Goal: Task Accomplishment & Management: Complete application form

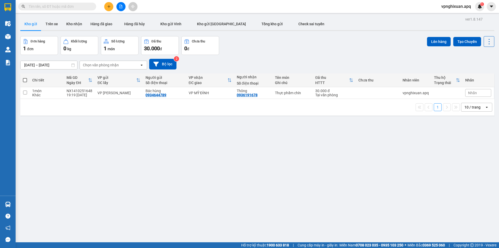
scroll to position [31, 0]
click at [109, 6] on icon "plus" at bounding box center [109, 7] width 4 height 4
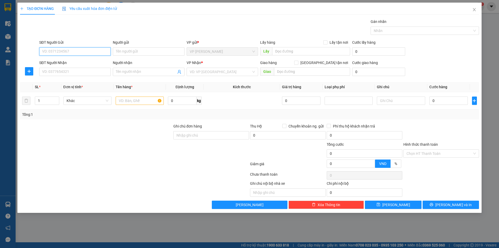
click at [71, 52] on input "SĐT Người Gửi" at bounding box center [75, 51] width 72 height 8
click at [83, 60] on div "0971434951 - chị duyên" at bounding box center [74, 62] width 65 height 6
type input "0971434951"
type input "chị duyên"
type input "0971434951"
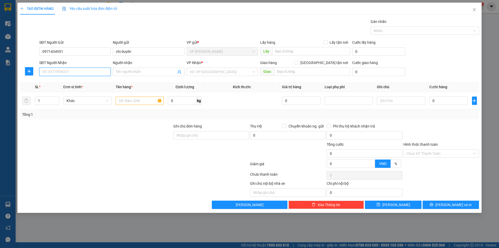
click at [90, 73] on input "SĐT Người Nhận" at bounding box center [75, 72] width 72 height 8
click at [83, 83] on div "0963903492 - chị nhâm" at bounding box center [74, 82] width 65 height 6
type input "0963903492"
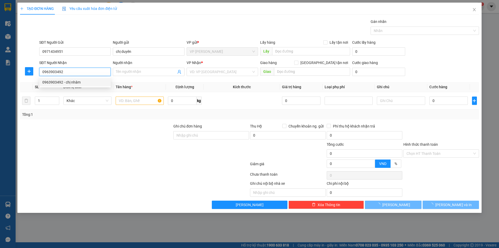
type input "chị nhâm"
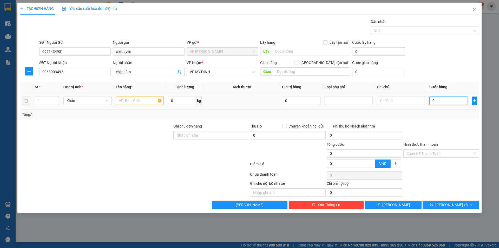
click at [449, 101] on input "0" at bounding box center [449, 101] width 39 height 8
type input "4"
type input "40"
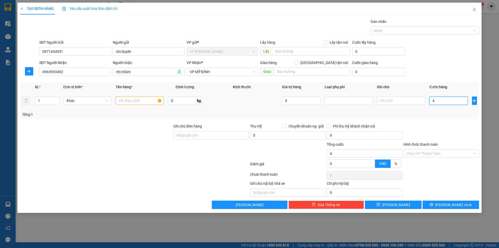
type input "40"
type input "400"
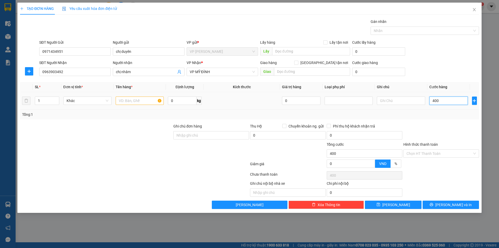
type input "4.000"
type input "40.000"
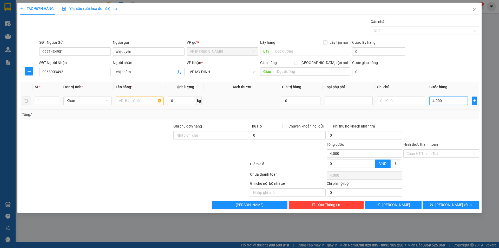
type input "40.000"
click at [133, 100] on input "text" at bounding box center [140, 101] width 48 height 8
click at [122, 101] on input "Da dụng" at bounding box center [140, 101] width 48 height 8
type input "Gia dụng"
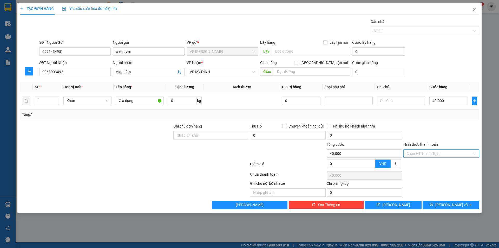
click at [432, 154] on input "Hình thức thanh toán" at bounding box center [440, 154] width 66 height 8
click at [436, 164] on div "Tại văn phòng" at bounding box center [441, 164] width 69 height 6
type input "0"
click at [434, 203] on icon "printer" at bounding box center [431, 204] width 3 height 3
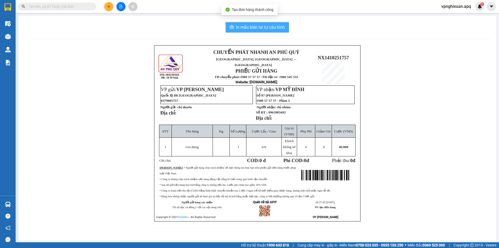
click at [256, 26] on span "In mẫu biên lai tự cấu hình" at bounding box center [260, 27] width 49 height 7
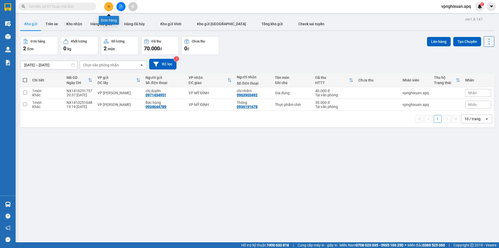
click at [110, 6] on icon "plus" at bounding box center [109, 7] width 4 height 4
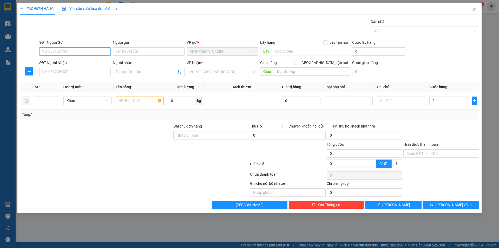
click at [88, 52] on input "SĐT Người Gửi" at bounding box center [75, 51] width 72 height 8
type input "0918198812"
click at [125, 49] on input "Người gửi" at bounding box center [149, 51] width 72 height 8
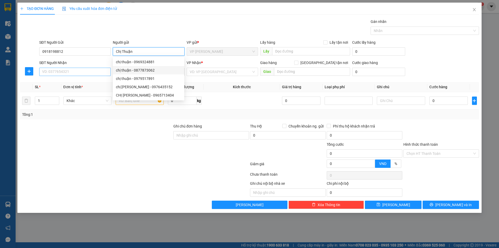
type input "Chị Thuận"
click at [74, 74] on input "SĐT Người Nhận" at bounding box center [75, 72] width 72 height 8
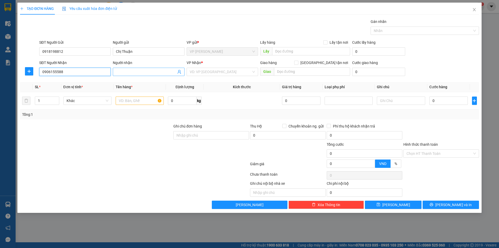
type input "0906155588"
click at [122, 71] on input "Người nhận" at bounding box center [146, 72] width 60 height 6
type input "[PERSON_NAME]"
click at [298, 62] on input "[GEOGRAPHIC_DATA] tận nơi" at bounding box center [296, 63] width 4 height 4
checkbox input "true"
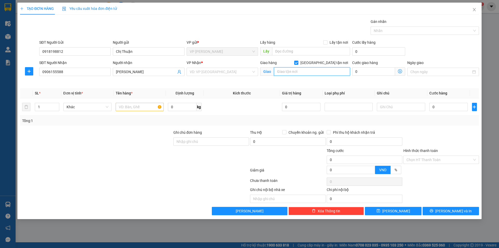
click at [281, 73] on input "text" at bounding box center [312, 71] width 76 height 8
type input "Số Nhà 175 ,Nghi Tàm .[GEOGRAPHIC_DATA]"
click at [206, 70] on input "search" at bounding box center [221, 72] width 62 height 8
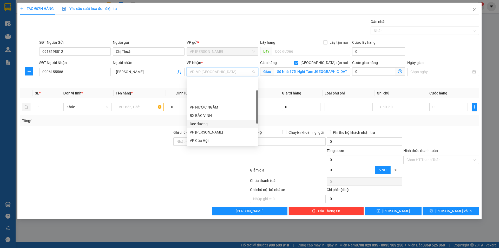
scroll to position [52, 0]
click at [209, 129] on div "VP [PERSON_NAME]" at bounding box center [222, 130] width 65 height 6
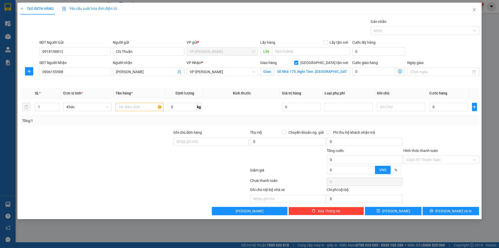
click at [401, 70] on icon "dollar-circle" at bounding box center [400, 71] width 4 height 4
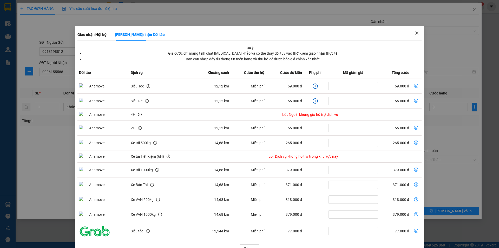
drag, startPoint x: 414, startPoint y: 30, endPoint x: 363, endPoint y: 57, distance: 57.5
click at [411, 31] on span "Close" at bounding box center [417, 33] width 15 height 15
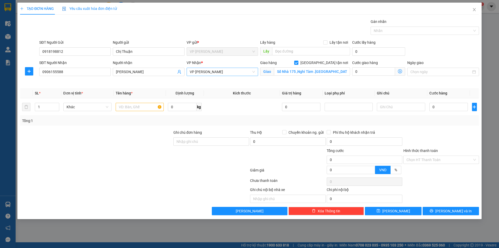
click at [216, 71] on span "VP [PERSON_NAME]" at bounding box center [222, 72] width 65 height 8
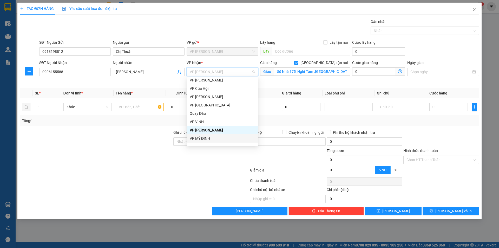
click at [205, 140] on div "VP MỸ ĐÌNH" at bounding box center [222, 139] width 65 height 6
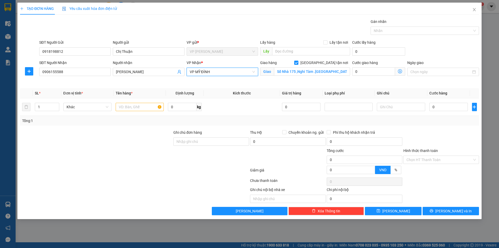
click at [402, 71] on icon "dollar-circle" at bounding box center [400, 71] width 4 height 4
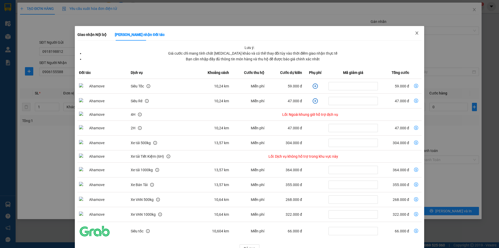
click at [415, 34] on icon "close" at bounding box center [417, 33] width 4 height 4
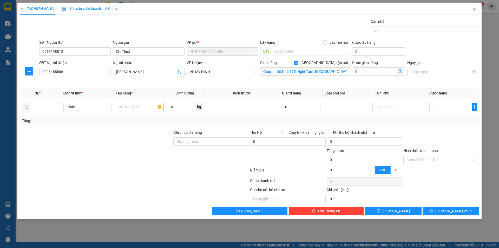
click at [219, 75] on span "VP MỸ ĐÌNH" at bounding box center [222, 72] width 65 height 8
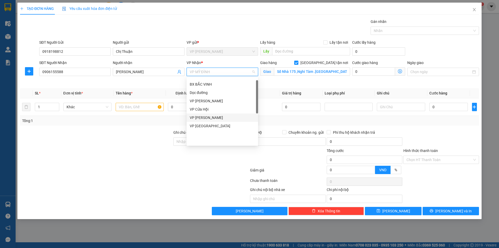
scroll to position [0, 0]
click at [205, 99] on div "VP [PERSON_NAME]" at bounding box center [222, 99] width 65 height 6
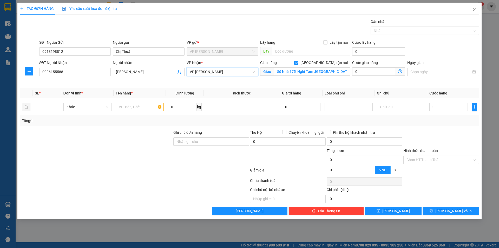
click at [400, 72] on icon "dollar-circle" at bounding box center [400, 71] width 4 height 4
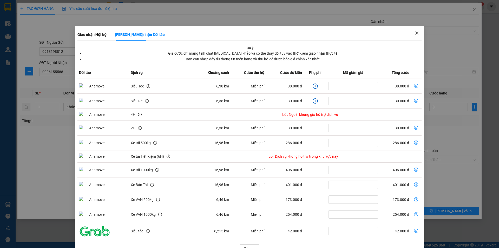
drag, startPoint x: 411, startPoint y: 32, endPoint x: 398, endPoint y: 58, distance: 28.9
click at [411, 33] on span "Close" at bounding box center [417, 33] width 15 height 15
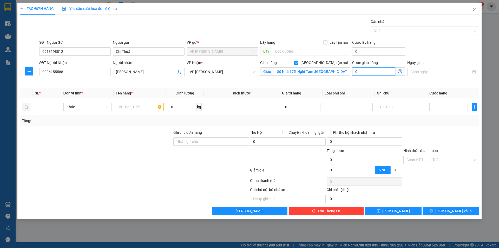
click at [391, 72] on input "0" at bounding box center [374, 71] width 43 height 8
type input "5"
type input "50"
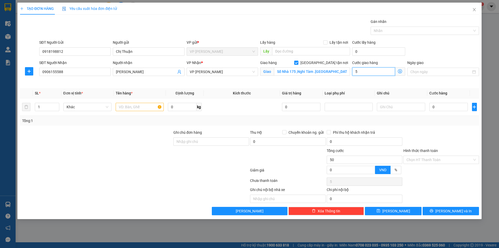
type input "50"
type input "500"
type input "5.000"
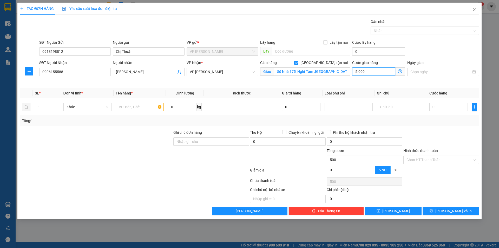
type input "5.000"
type input "50.000"
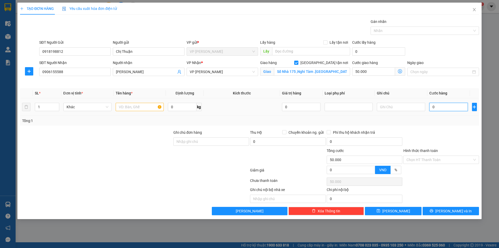
click at [448, 108] on input "0" at bounding box center [449, 107] width 39 height 8
type input "5"
type input "50.005"
type input "50"
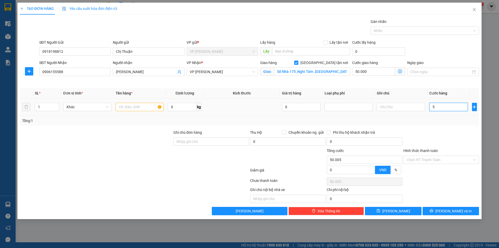
type input "50.050"
type input "500"
type input "50.500"
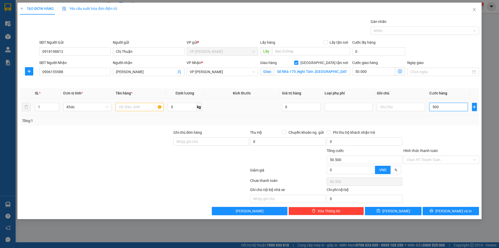
type input "5.000"
type input "55.000"
type input "50.000"
type input "100.000"
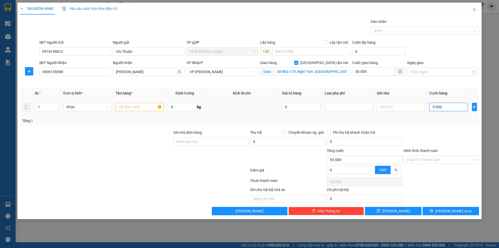
type input "100.000"
type input "50.000"
click at [146, 108] on input "text" at bounding box center [140, 107] width 48 height 8
click at [135, 105] on input "text" at bounding box center [140, 107] width 48 height 8
type input "Thực phẩm"
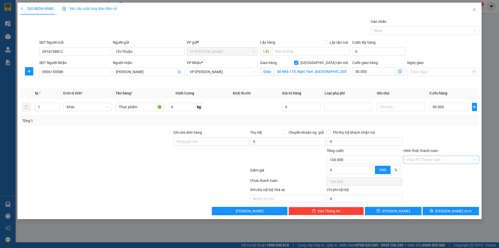
click at [439, 159] on input "Hình thức thanh toán" at bounding box center [440, 160] width 66 height 8
click at [434, 170] on div "Tại văn phòng" at bounding box center [441, 170] width 69 height 6
type input "0"
click at [434, 210] on icon "printer" at bounding box center [431, 210] width 3 height 3
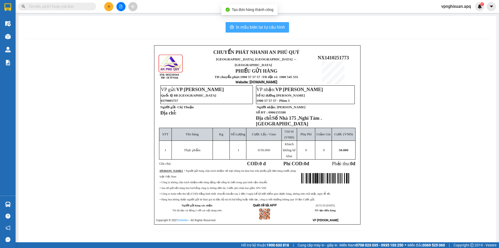
click at [270, 29] on span "In mẫu biên lai tự cấu hình" at bounding box center [260, 27] width 49 height 7
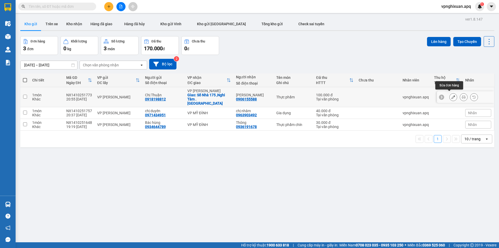
click at [450, 94] on button at bounding box center [453, 97] width 7 height 9
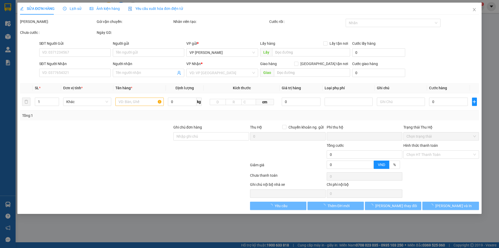
type input "0918198812"
type input "Chị Thuận"
type input "0906155588"
type input "[PERSON_NAME]"
checkbox input "true"
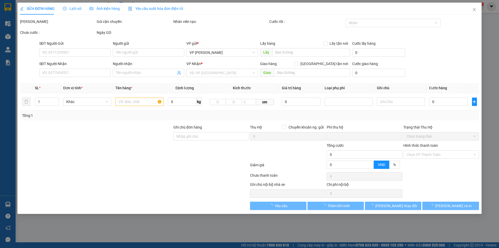
type input "Số Nhà 175 ,Nghi Tàm .[GEOGRAPHIC_DATA]"
type input "0"
type input "100.000"
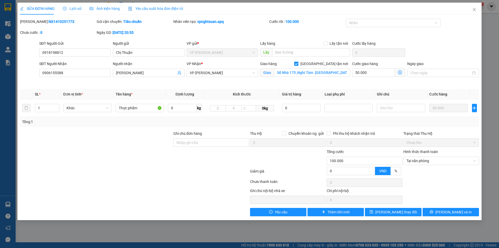
click at [400, 72] on icon "dollar-circle" at bounding box center [400, 72] width 4 height 4
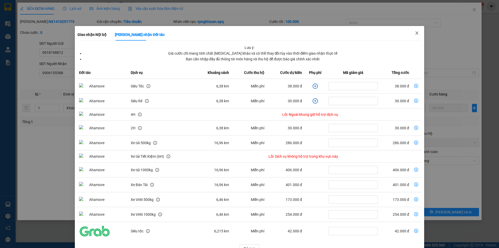
click at [415, 33] on icon "close" at bounding box center [417, 33] width 4 height 4
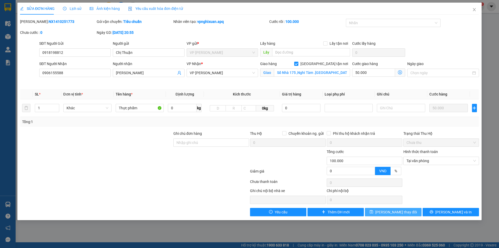
click at [399, 213] on span "[PERSON_NAME] thay đổi" at bounding box center [397, 212] width 42 height 6
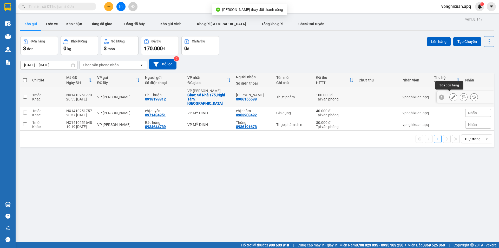
click at [452, 97] on icon at bounding box center [454, 97] width 4 height 4
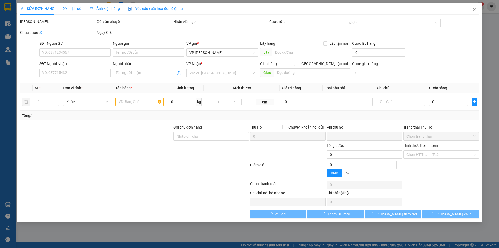
type input "0918198812"
type input "Chị Thuận"
type input "0906155588"
type input "[PERSON_NAME]"
checkbox input "true"
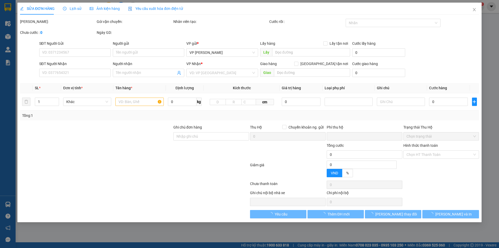
type input "Số Nhà 175 ,Nghi Tàm .[GEOGRAPHIC_DATA]"
type input "0"
type input "100.000"
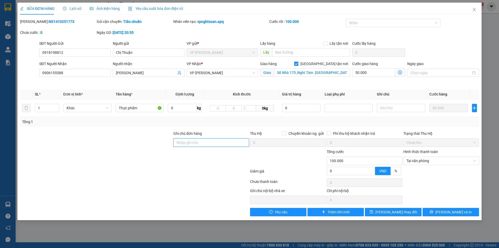
click at [203, 140] on input "Ghi chú đơn hàng" at bounding box center [212, 142] width 76 height 8
type input "khách cần ship sớm .nhờ vp nhắc hộ"
click at [395, 212] on span "[PERSON_NAME] thay đổi" at bounding box center [397, 212] width 42 height 6
